Goal: Transaction & Acquisition: Purchase product/service

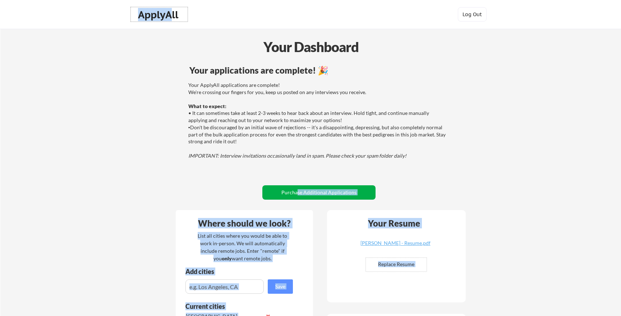
drag, startPoint x: 170, startPoint y: 18, endPoint x: 297, endPoint y: 190, distance: 214.0
click at [297, 190] on body "Your Dashboard Your applications are complete! 🎉 Your ApplyAll applications are…" at bounding box center [310, 158] width 621 height 316
click at [297, 190] on button "Purchase Additional Applications" at bounding box center [318, 192] width 113 height 14
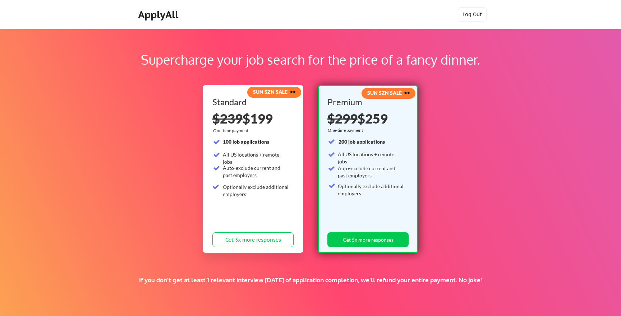
click at [340, 120] on s "$299" at bounding box center [342, 119] width 30 height 16
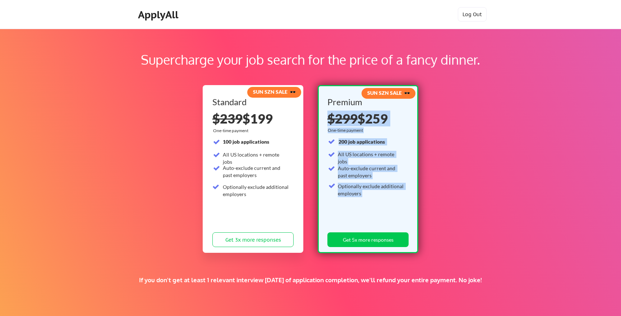
drag, startPoint x: 340, startPoint y: 120, endPoint x: 373, endPoint y: 188, distance: 75.7
click at [373, 188] on div "Premium $299 $259 One-time payment 200 job applications All US locations + remo…" at bounding box center [367, 174] width 81 height 153
click at [373, 188] on div "Optionally exclude additional employers" at bounding box center [371, 190] width 66 height 14
drag, startPoint x: 373, startPoint y: 188, endPoint x: 366, endPoint y: 113, distance: 75.8
click at [366, 113] on div "Premium $299 $259 One-time payment 200 job applications All US locations + remo…" at bounding box center [367, 174] width 81 height 153
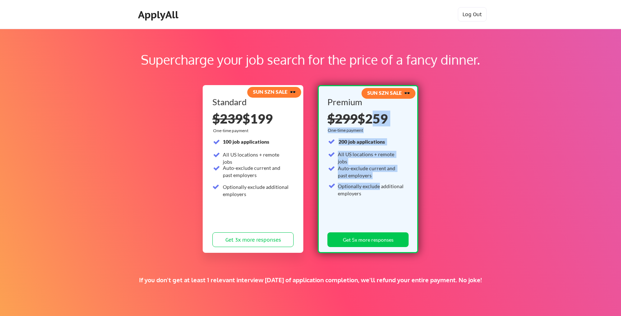
click at [366, 113] on div "$299 $259" at bounding box center [366, 118] width 79 height 13
